Goal: Contribute content: Contribute content

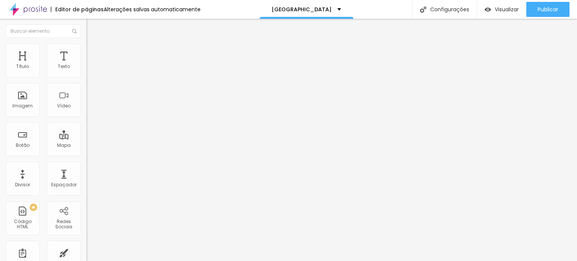
click at [86, 71] on span "Titulo 2" at bounding box center [98, 66] width 24 height 9
click at [86, 65] on span "Titulo 1" at bounding box center [98, 59] width 24 height 11
type input "0.4"
type input "0.8"
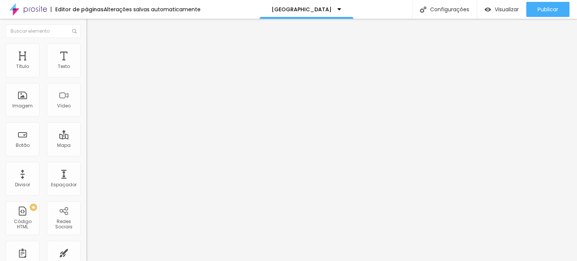
type input "0.8"
type input "1.3"
type input "1.6"
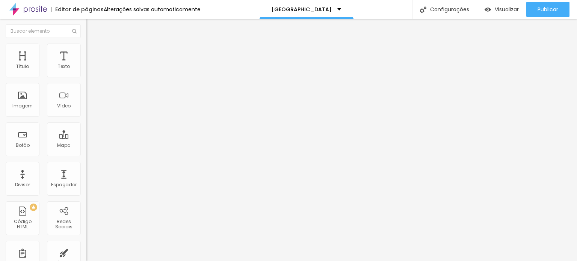
type input "1.9"
type input "2"
type input "2.3"
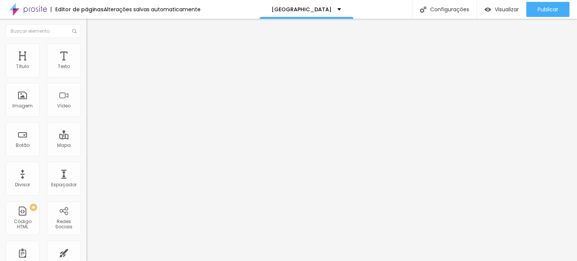
type input "2.3"
type input "2.4"
type input "2.3"
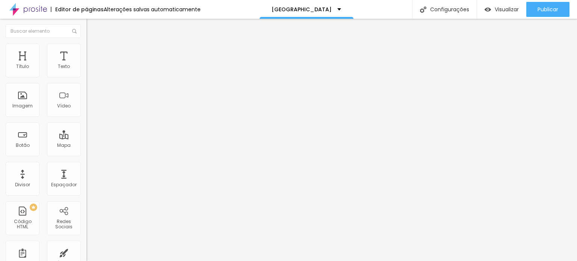
type input "2"
type input "1.9"
type input "1.7"
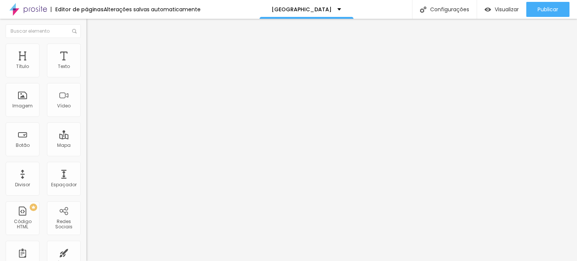
type input "1.7"
type input "1.5"
type input "1.3"
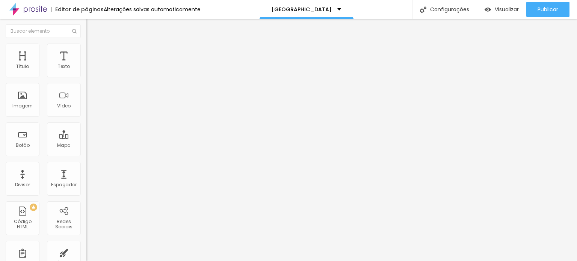
type input "1.2"
type input "1.1"
type input "0.9"
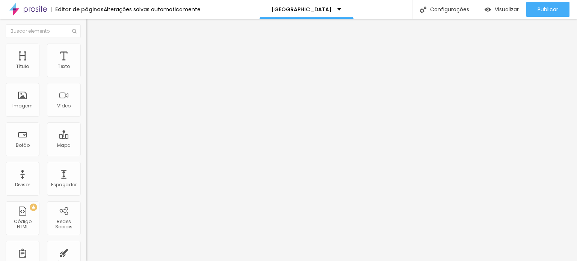
type input "0.9"
type input "0.8"
type input "0.7"
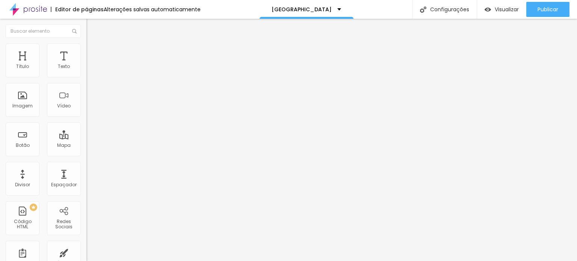
type input "0.6"
type input "0.3"
type input "0.2"
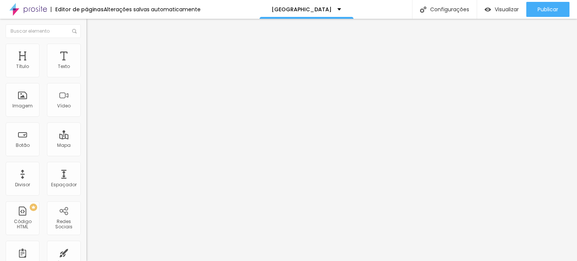
type input "0.2"
type input "0"
drag, startPoint x: 18, startPoint y: 173, endPoint x: 9, endPoint y: 173, distance: 8.7
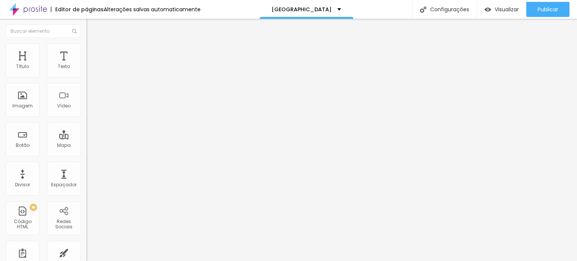
type input "15"
type input "16"
type input "18"
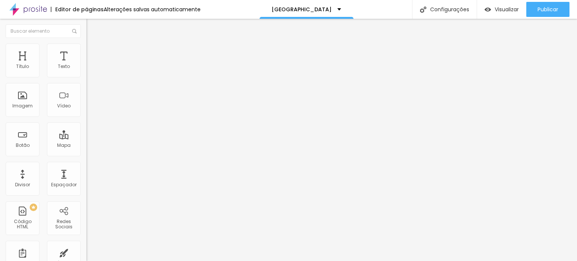
type input "18"
type input "19"
type input "20"
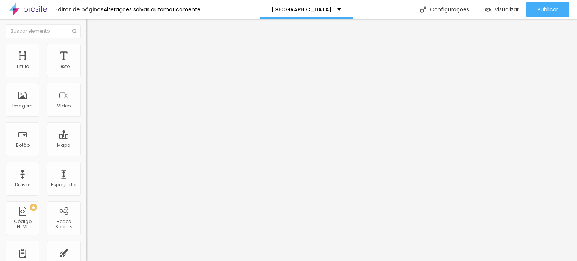
type input "21"
type input "22"
type input "23"
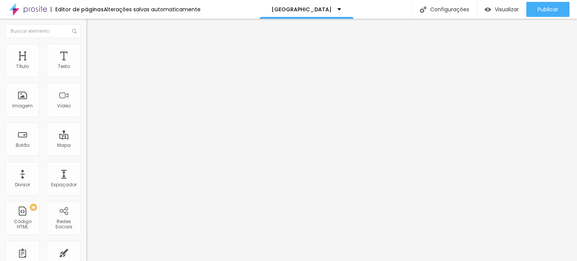
type input "23"
type input "22"
type input "21"
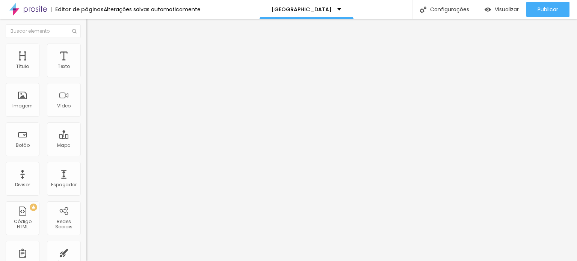
type input "20"
type input "19"
type input "18"
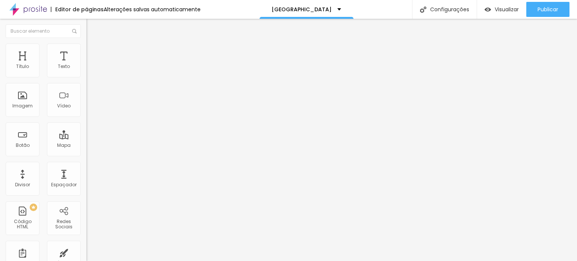
type input "18"
type input "19"
type input "20"
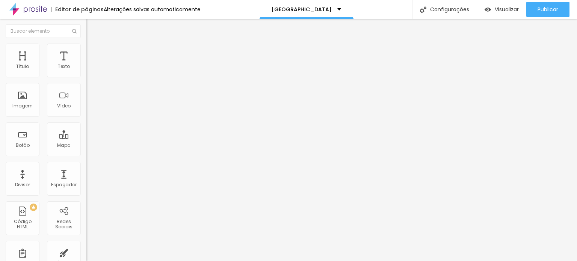
drag, startPoint x: 17, startPoint y: 156, endPoint x: 21, endPoint y: 156, distance: 4.2
type input "20"
click at [86, 177] on input "range" at bounding box center [110, 180] width 48 height 6
type input "0.4"
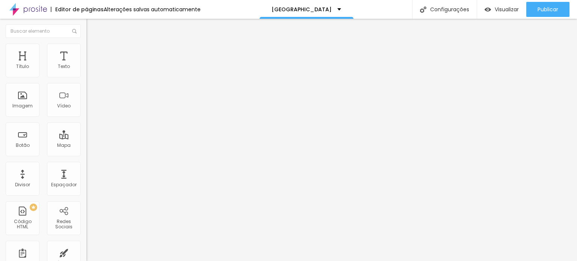
type input "0.7"
type input "0.9"
type input "1.1"
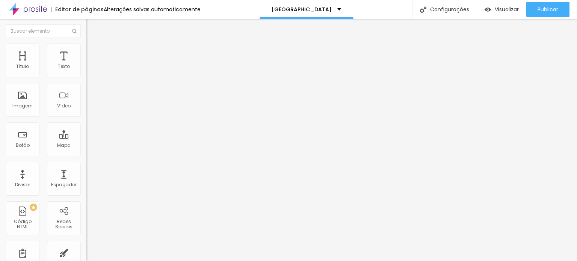
type input "1.1"
type input "1.2"
type input "1.3"
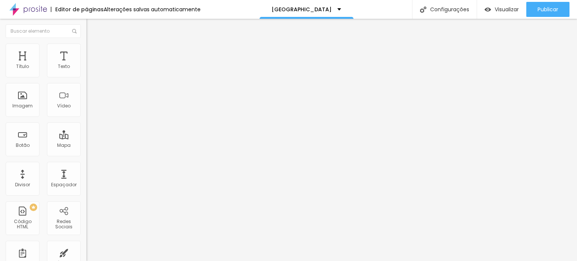
type input "1.5"
type input "1.6"
type input "1.9"
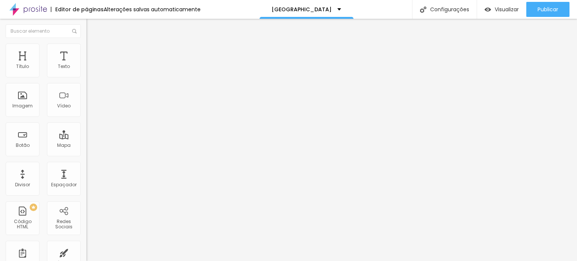
type input "1.9"
type input "2.1"
type input "2.3"
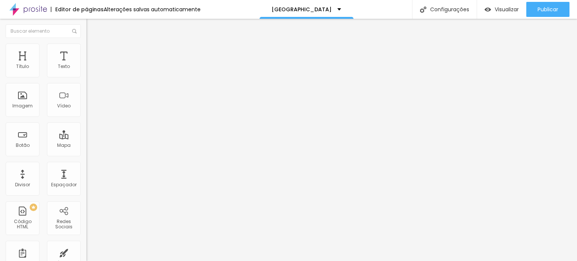
type input "2.4"
type input "2.5"
type input "2.7"
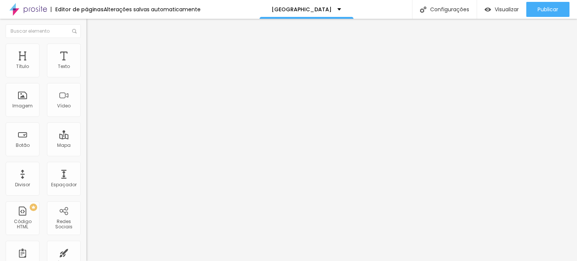
type input "2.7"
type input "2.8"
type input "2.9"
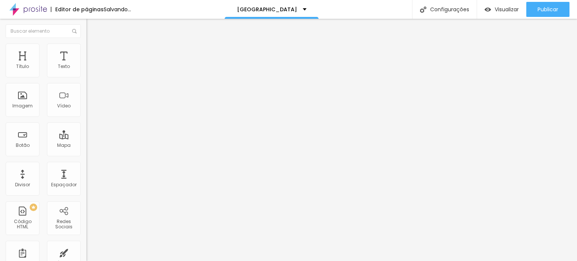
type input "3.1"
type input "3.2"
type input "3.3"
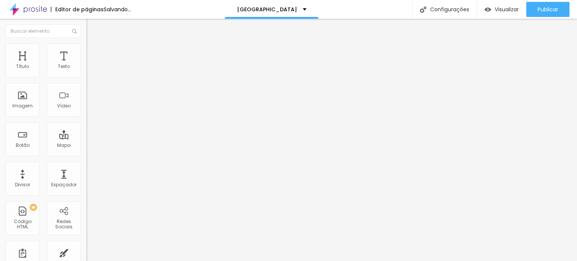
type input "3.3"
type input "3.5"
type input "3.6"
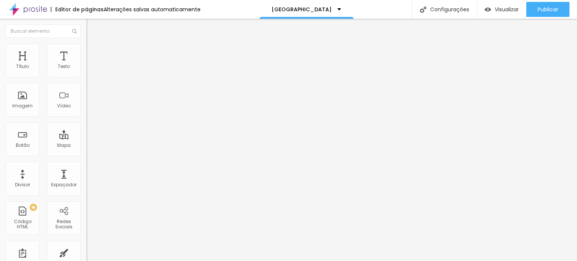
type input "3.7"
type input "3.8"
type input "4"
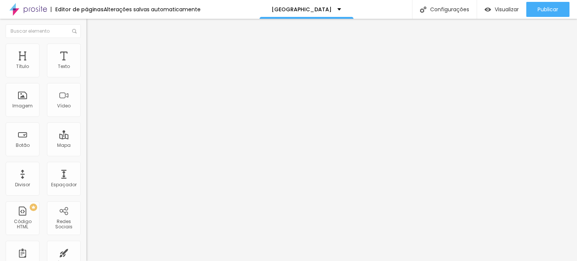
type input "4"
type input "4.1"
type input "4.2"
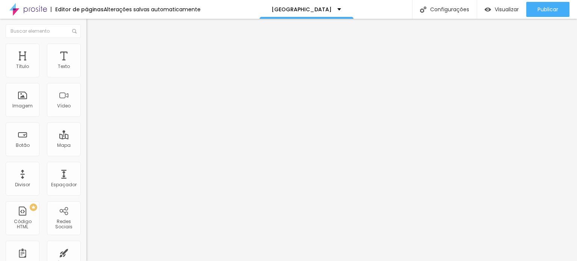
type input "4.1"
type input "3.7"
type input "3.3"
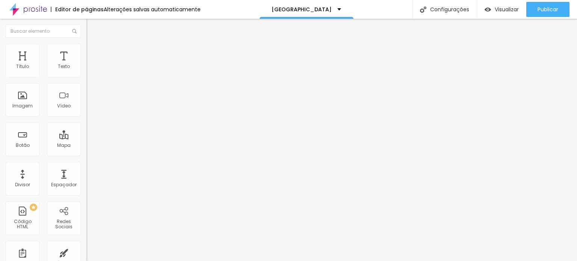
type input "3.3"
type input "2.8"
type input "2.4"
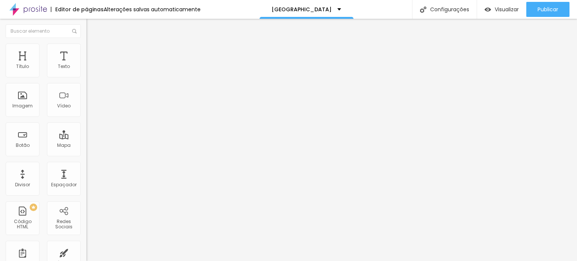
type input "1.7"
type input "1.1"
type input "0"
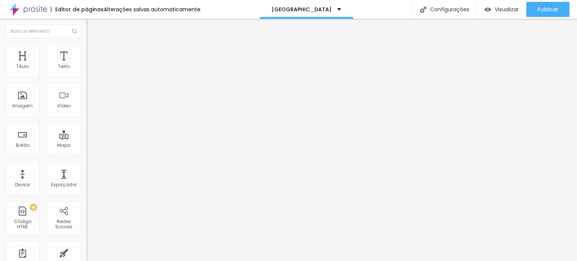
type input "0"
drag, startPoint x: 18, startPoint y: 173, endPoint x: 10, endPoint y: 171, distance: 8.0
type input "0.2"
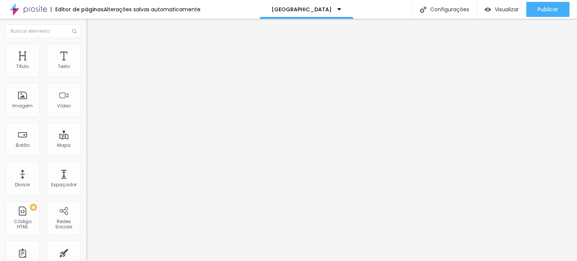
type input "0.4"
type input "0.6"
type input "0.7"
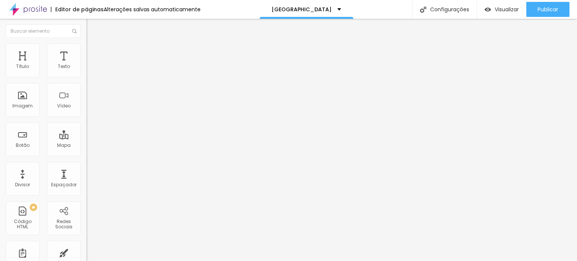
type input "0.7"
type input "0.8"
type input "0.9"
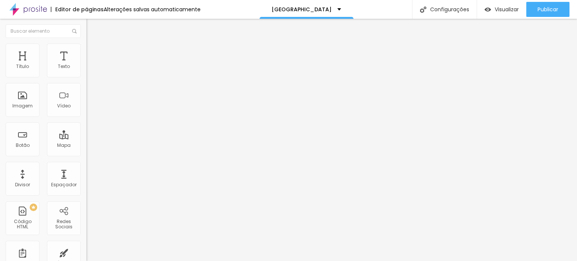
type input "1.1"
type input "1.2"
type input "1.3"
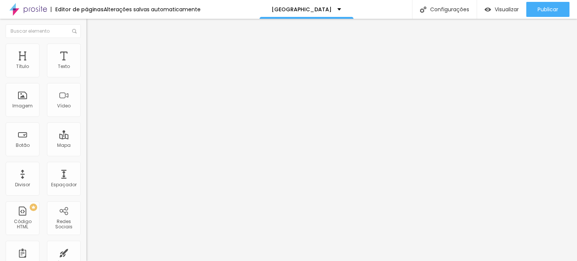
type input "1.3"
type input "1.5"
type input "1.6"
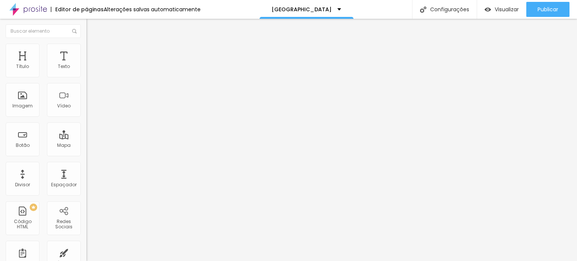
type input "1.3"
type input "0.9"
type input "0.6"
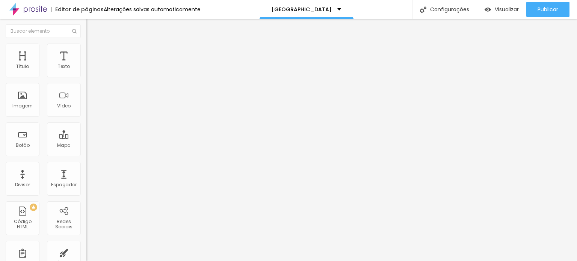
type input "0.6"
type input "0.3"
type input "0"
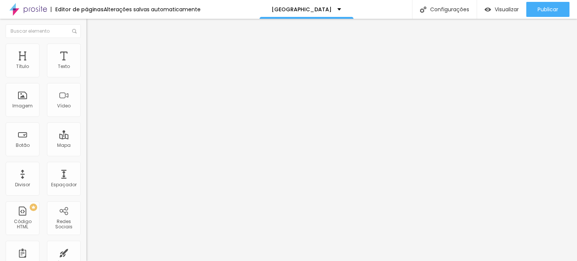
drag, startPoint x: 17, startPoint y: 170, endPoint x: 14, endPoint y: 170, distance: 3.8
type input "15"
type input "16"
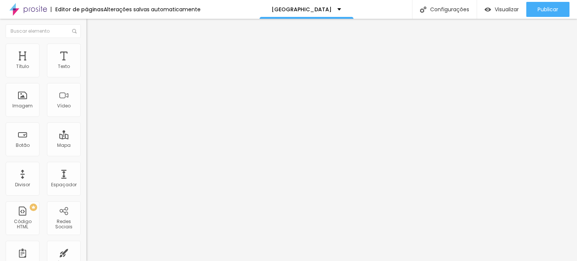
type input "16"
type input "18"
type input "19"
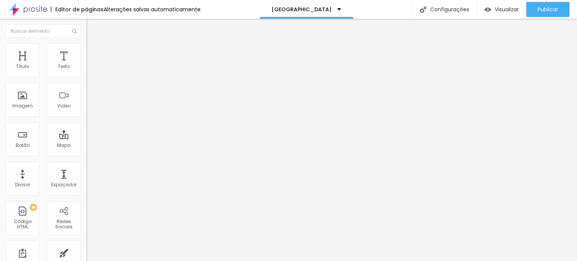
type input "20"
type input "21"
type input "22"
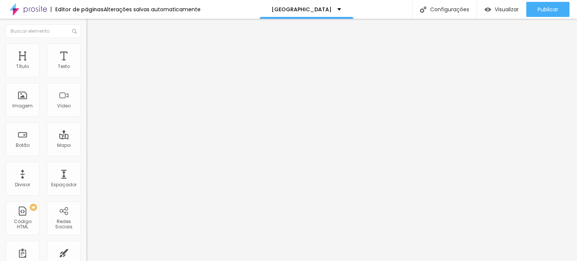
type input "22"
type input "23"
type input "22"
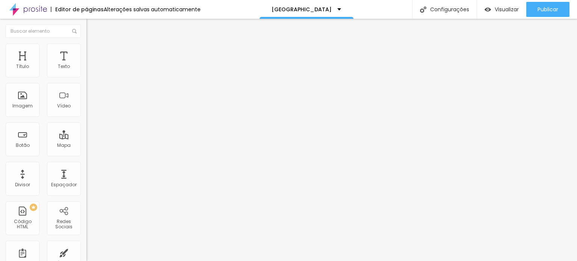
type input "21"
type input "20"
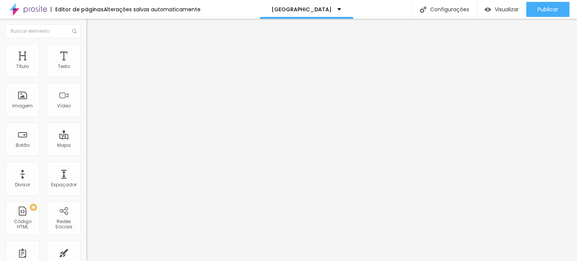
click at [86, 177] on input "range" at bounding box center [110, 180] width 48 height 6
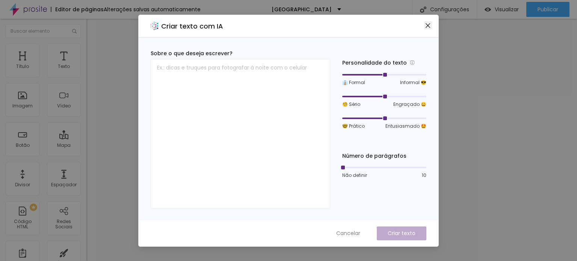
click at [429, 25] on icon "close" at bounding box center [428, 26] width 6 height 6
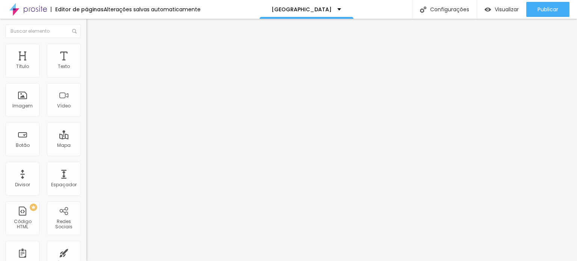
drag, startPoint x: 16, startPoint y: 157, endPoint x: 21, endPoint y: 158, distance: 4.9
click at [86, 177] on input "range" at bounding box center [110, 180] width 48 height 6
drag, startPoint x: 16, startPoint y: 157, endPoint x: 21, endPoint y: 157, distance: 5.3
click at [86, 177] on input "range" at bounding box center [110, 180] width 48 height 6
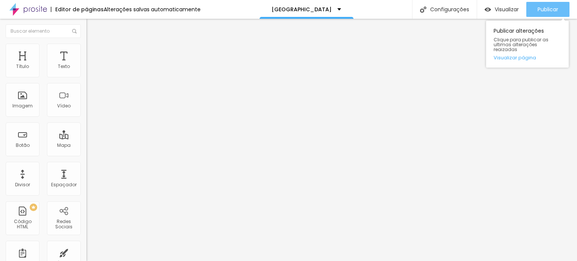
click at [556, 9] on span "Publicar" at bounding box center [548, 9] width 21 height 6
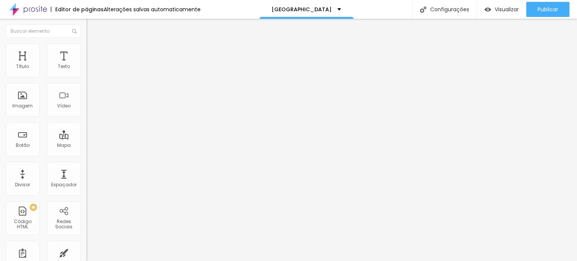
scroll to position [0, 48]
click at [86, 155] on input "[URL][DOMAIN_NAME]" at bounding box center [131, 151] width 90 height 8
click at [86, 200] on div "Editar Botão Conteúdo Estilo Avançado Texto QUERO CONHECER OS TRABALHOS REALIZA…" at bounding box center [129, 140] width 86 height 242
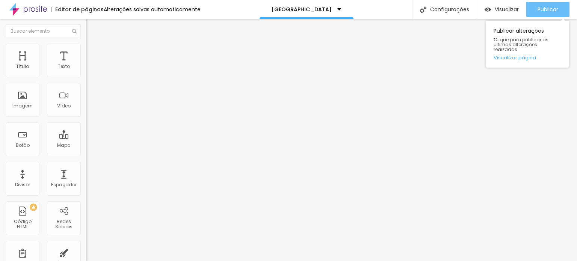
click at [550, 6] on span "Publicar" at bounding box center [548, 9] width 21 height 6
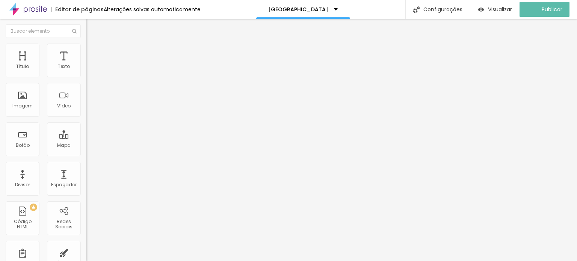
click at [92, 27] on img "button" at bounding box center [95, 27] width 6 height 6
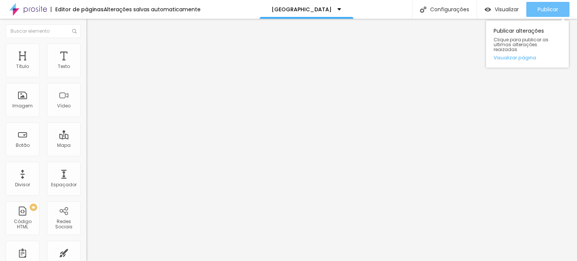
click at [545, 13] on div "Publicar" at bounding box center [548, 9] width 21 height 15
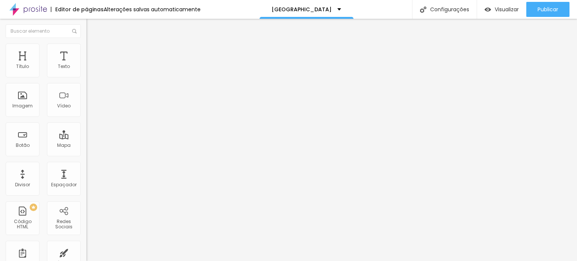
scroll to position [0, 31]
drag, startPoint x: 57, startPoint y: 156, endPoint x: 81, endPoint y: 152, distance: 24.3
click at [86, 152] on div "Texto QUERO CONHECER OS TRABALHOS REALIZADOS NO ESTÚDIO ARBOR! Alinhamento [GEO…" at bounding box center [129, 113] width 86 height 109
click at [86, 155] on input "[URL][DOMAIN_NAME]" at bounding box center [131, 151] width 90 height 8
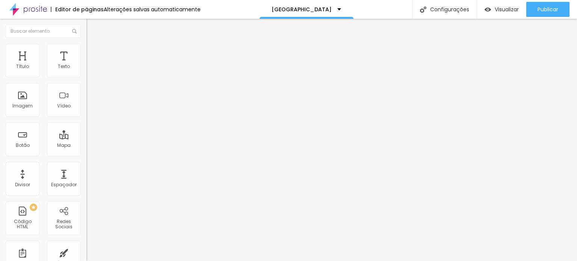
click at [86, 168] on div "URL [URL][DOMAIN_NAME] Abrir em uma nova aba" at bounding box center [129, 155] width 86 height 25
click at [92, 27] on div "Editar Botão" at bounding box center [113, 27] width 43 height 6
